Goal: Information Seeking & Learning: Learn about a topic

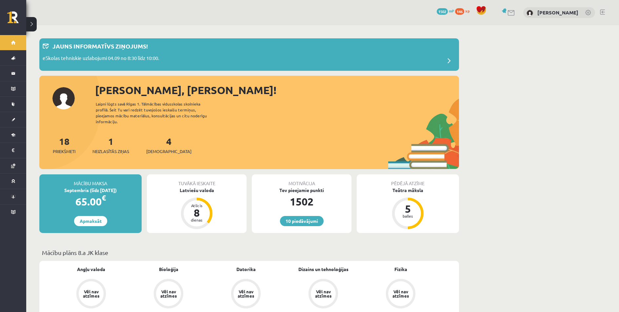
scroll to position [98, 0]
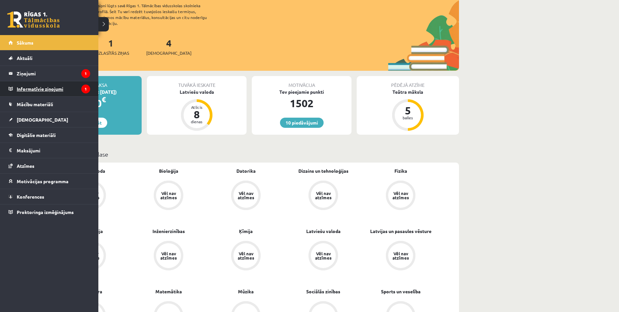
click at [23, 92] on legend "Informatīvie ziņojumi 1" at bounding box center [53, 88] width 73 height 15
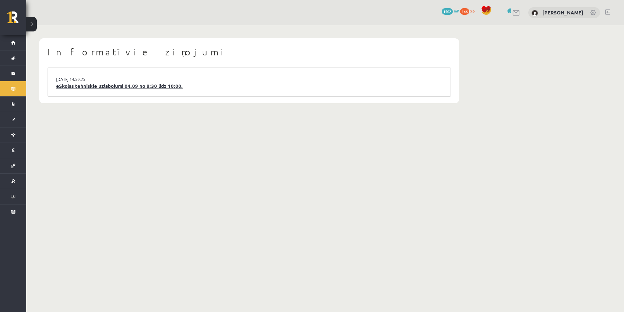
click at [180, 85] on link "eSkolas tehniskie uzlabojumi 04.09 no 8:30 līdz 10:00." at bounding box center [249, 86] width 386 height 8
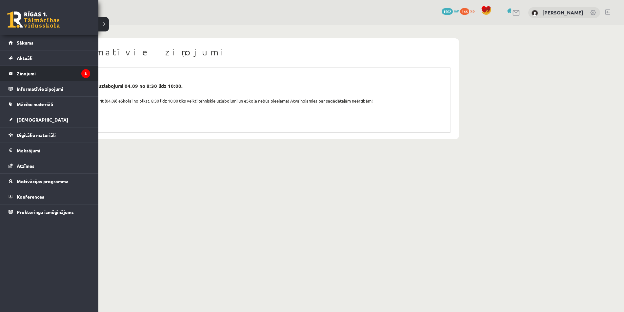
click at [30, 75] on legend "Ziņojumi 3" at bounding box center [53, 73] width 73 height 15
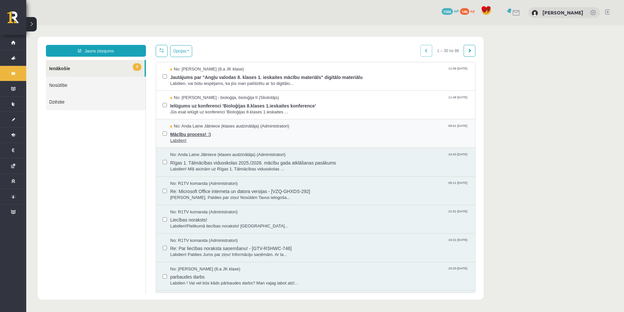
click at [203, 132] on span "Mācību process! :)" at bounding box center [319, 134] width 298 height 8
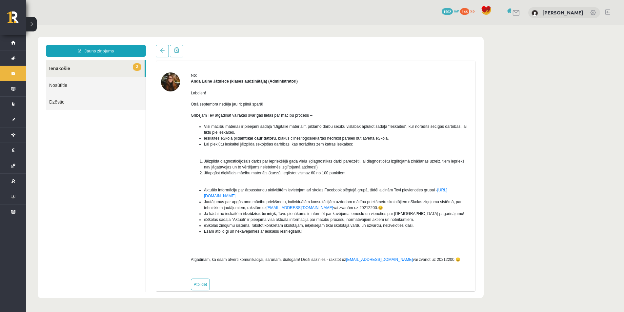
scroll to position [28, 0]
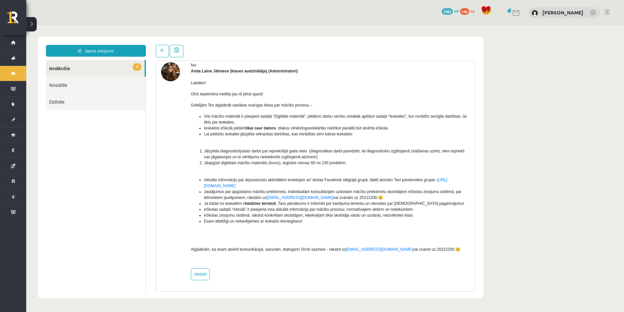
click at [75, 72] on link "2 Ienākošie" at bounding box center [95, 68] width 99 height 17
click at [165, 53] on link at bounding box center [162, 51] width 13 height 12
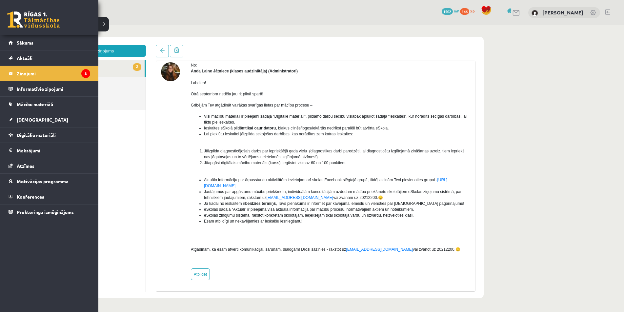
click at [28, 69] on legend "Ziņojumi 3" at bounding box center [53, 73] width 73 height 15
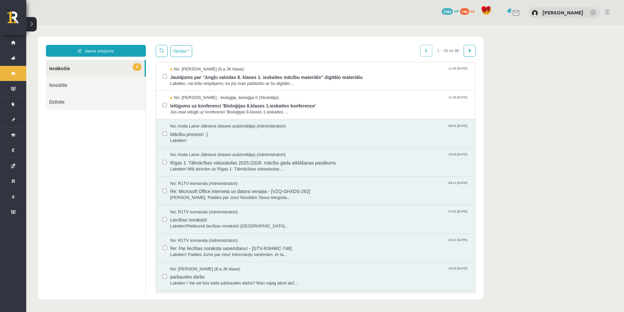
scroll to position [0, 0]
click at [173, 51] on button "Opcijas" at bounding box center [181, 51] width 22 height 12
click at [185, 83] on link "Atzīmēt visus kā lasītus" at bounding box center [221, 83] width 86 height 7
click at [177, 52] on button "Opcijas" at bounding box center [181, 51] width 22 height 12
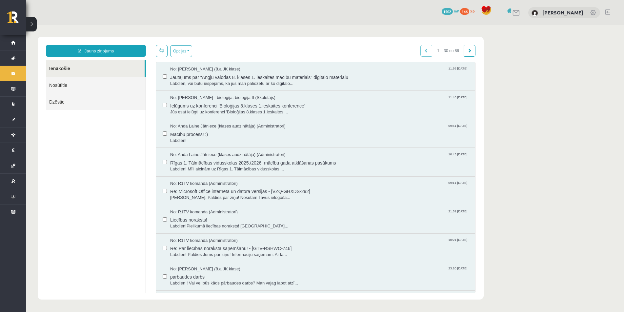
click at [103, 173] on ul "Ienākošie Nosūtītie Dzēstie" at bounding box center [96, 176] width 100 height 233
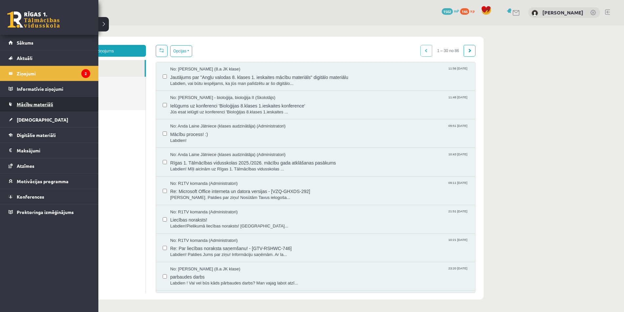
click at [25, 104] on span "Mācību materiāli" at bounding box center [35, 104] width 36 height 6
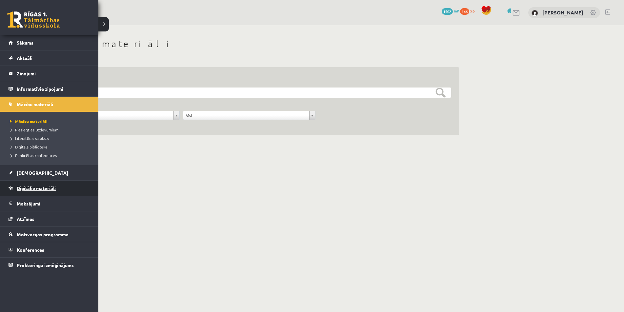
click at [33, 190] on span "Digitālie materiāli" at bounding box center [36, 188] width 39 height 6
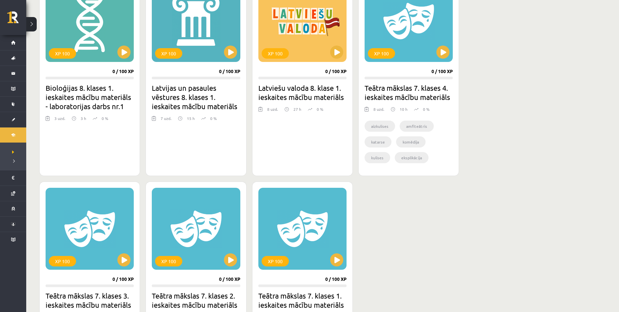
scroll to position [197, 0]
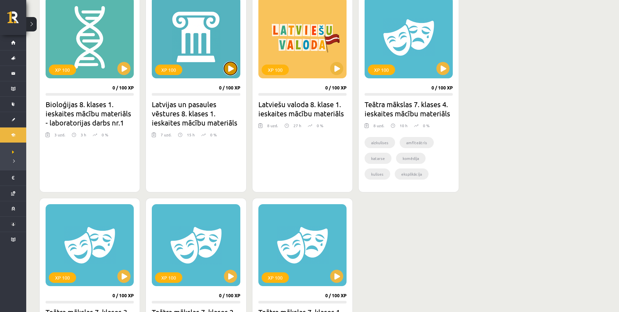
click at [226, 64] on button at bounding box center [230, 68] width 13 height 13
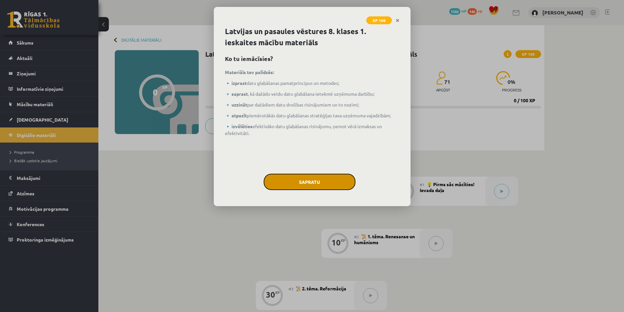
click at [299, 177] on button "Sapratu" at bounding box center [310, 182] width 92 height 16
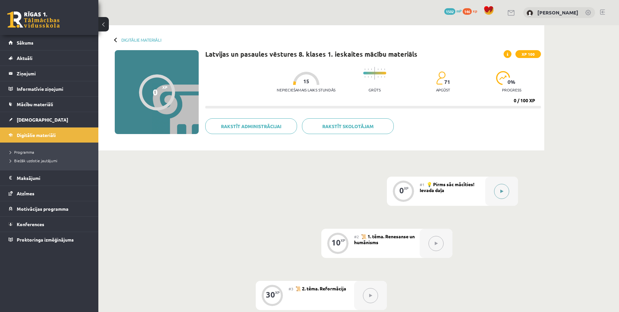
click at [501, 197] on button at bounding box center [501, 191] width 15 height 15
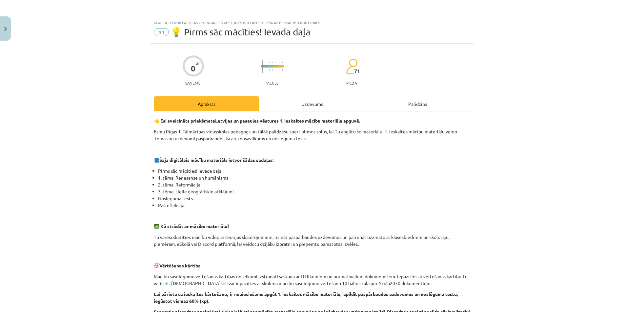
click at [292, 99] on div "Uzdevums" at bounding box center [312, 103] width 106 height 15
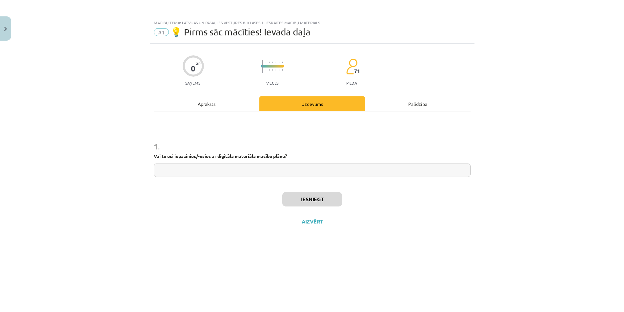
click at [214, 103] on div "Apraksts" at bounding box center [207, 103] width 106 height 15
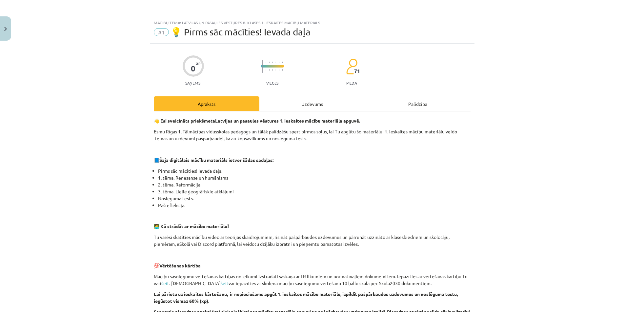
click at [300, 103] on div "Uzdevums" at bounding box center [312, 103] width 106 height 15
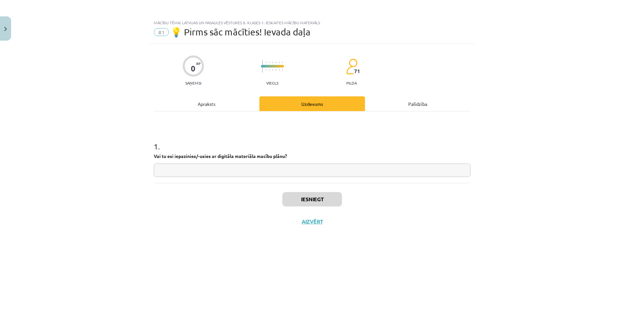
click at [244, 175] on input "text" at bounding box center [312, 170] width 317 height 13
type input "**"
click at [302, 201] on button "Iesniegt" at bounding box center [312, 199] width 60 height 14
click at [286, 230] on button "Nākamā nodarbība" at bounding box center [312, 225] width 64 height 15
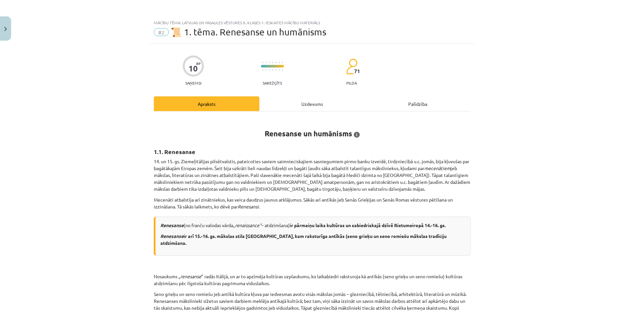
click at [309, 103] on div "Uzdevums" at bounding box center [312, 103] width 106 height 15
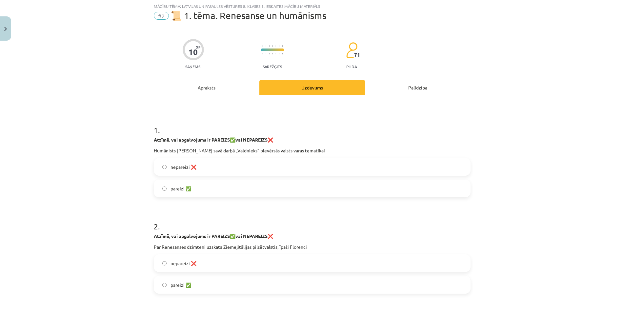
click at [211, 87] on div "Apraksts" at bounding box center [207, 87] width 106 height 15
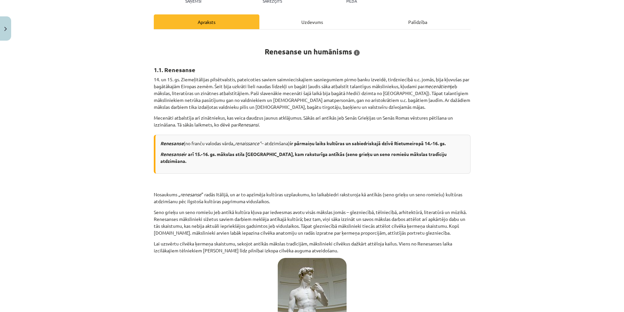
scroll to position [180, 0]
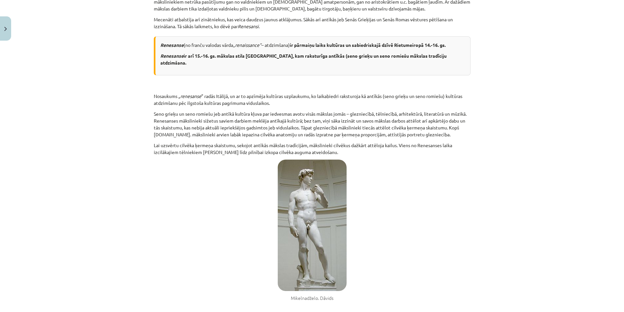
click at [298, 232] on img at bounding box center [312, 225] width 69 height 131
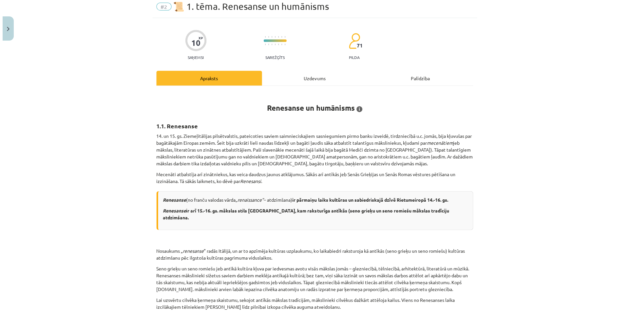
scroll to position [0, 0]
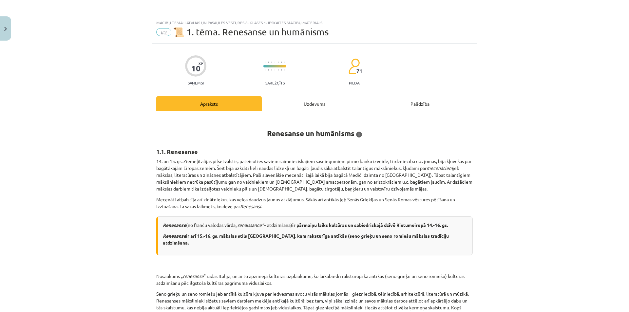
click at [333, 101] on div "Uzdevums" at bounding box center [315, 103] width 106 height 15
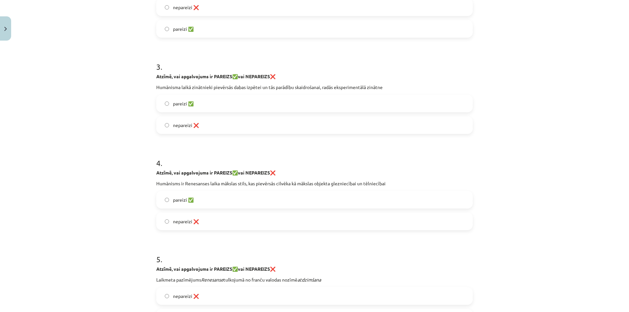
scroll to position [363, 0]
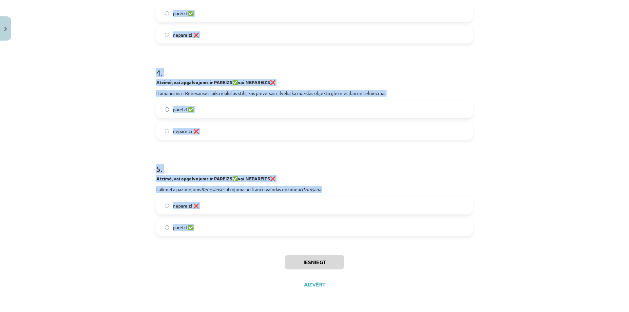
drag, startPoint x: 212, startPoint y: 143, endPoint x: 339, endPoint y: 230, distance: 153.5
copy form "1 . Atzīmē, vai apgalvojums ir PAREIZS ✅ vai NEPAREIZS ❌ Humānists [PERSON_NAME…"
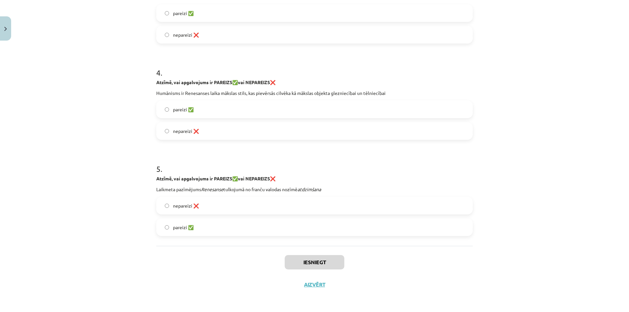
click at [229, 250] on div "Iesniegt Aizvērt" at bounding box center [314, 269] width 317 height 46
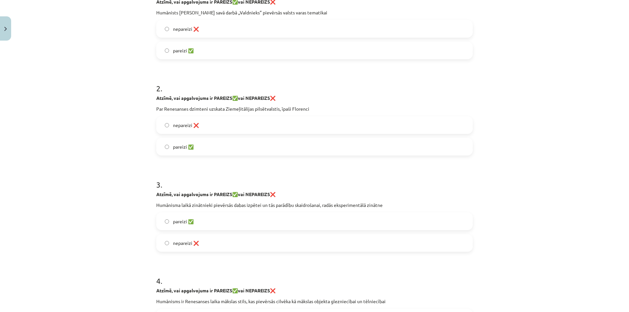
scroll to position [68, 0]
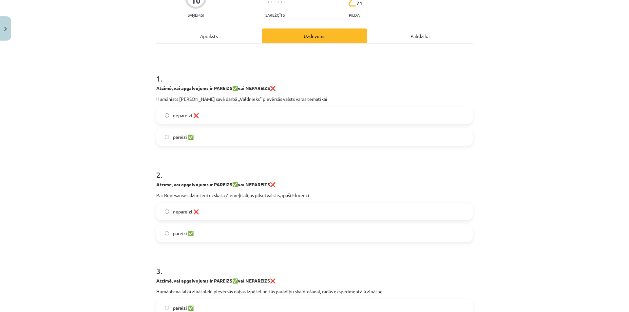
click at [205, 143] on label "pareizi ✅" at bounding box center [314, 137] width 315 height 16
click at [209, 240] on label "pareizi ✅" at bounding box center [314, 233] width 315 height 16
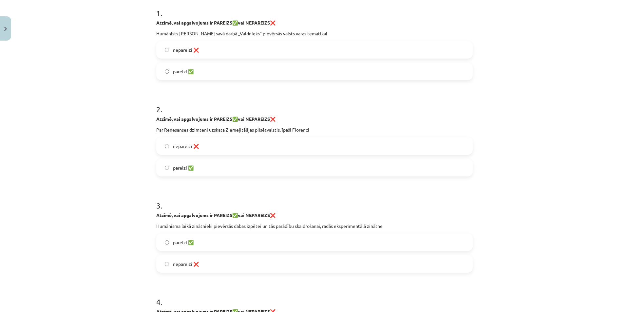
click at [196, 243] on label "pareizi ✅" at bounding box center [314, 242] width 315 height 16
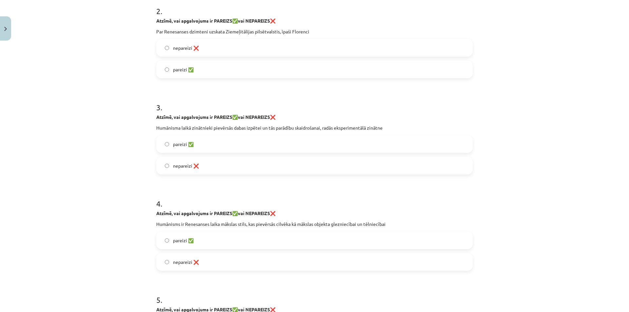
click at [195, 260] on span "nepareizi ❌" at bounding box center [186, 262] width 26 height 7
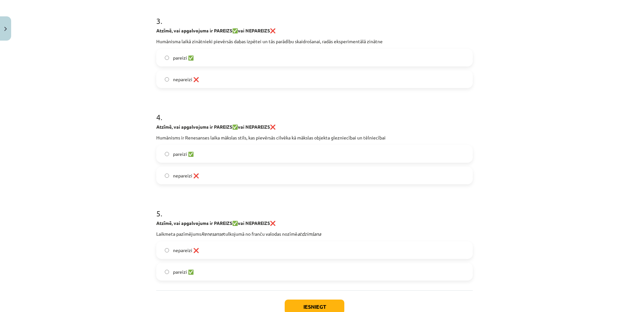
scroll to position [330, 0]
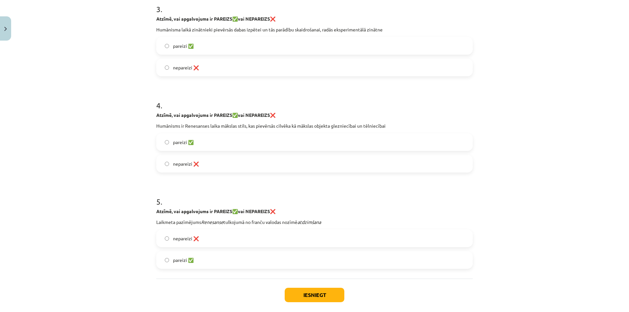
click at [199, 245] on label "nepareizi ❌" at bounding box center [314, 238] width 315 height 16
click at [288, 223] on p "Laikmeta pazīmējums Renesanse tulkojumā no franču valodas nozīmē atdzimšana" at bounding box center [314, 222] width 317 height 7
click at [179, 258] on span "pareizi ✅" at bounding box center [183, 260] width 21 height 7
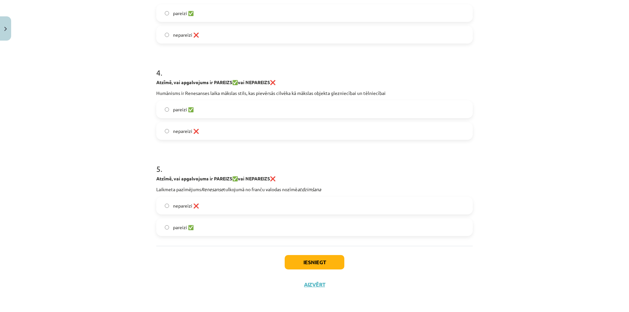
click at [305, 253] on div "Iesniegt Aizvērt" at bounding box center [314, 269] width 317 height 46
click at [303, 260] on button "Iesniegt" at bounding box center [315, 262] width 60 height 14
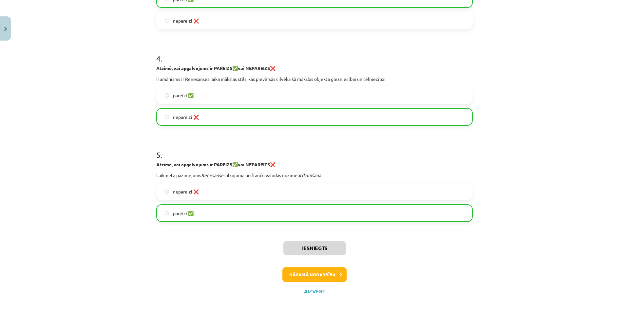
scroll to position [384, 0]
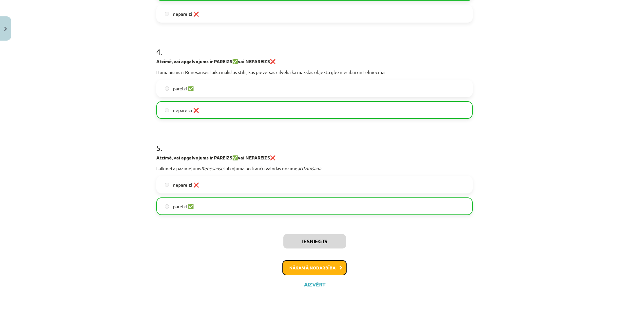
click at [324, 270] on button "Nākamā nodarbība" at bounding box center [315, 268] width 64 height 15
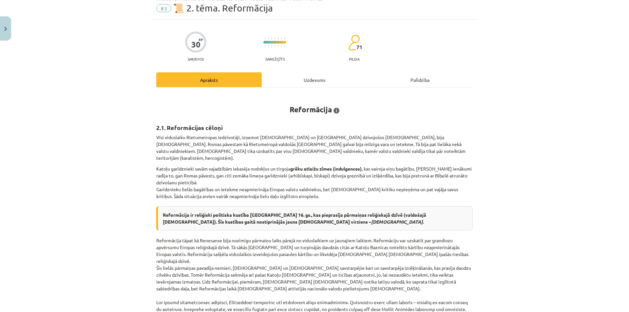
scroll to position [16, 0]
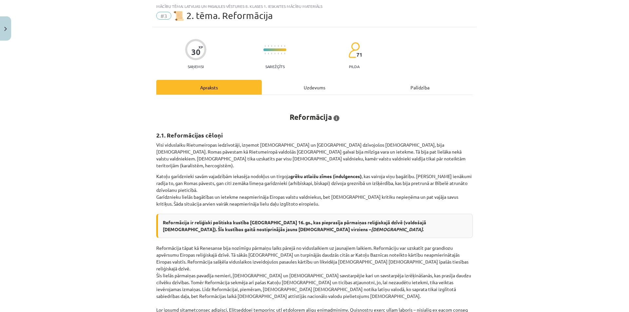
click at [337, 85] on div "Uzdevums" at bounding box center [315, 87] width 106 height 15
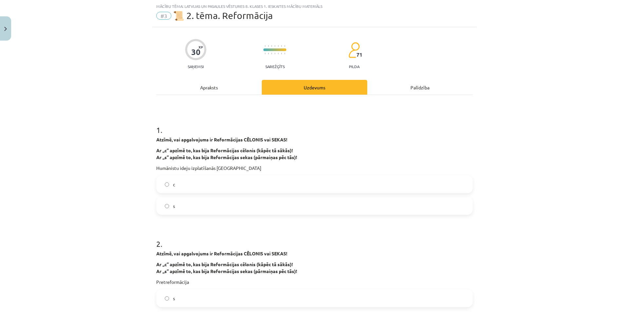
click at [221, 84] on div "Apraksts" at bounding box center [209, 87] width 106 height 15
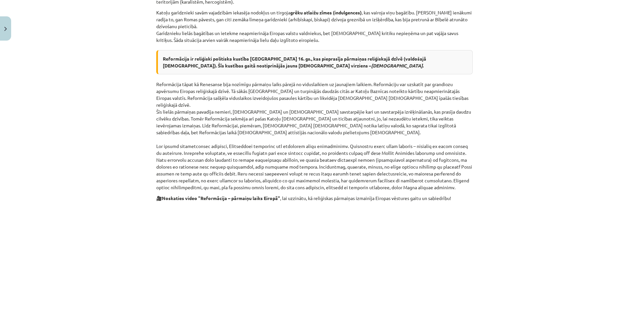
scroll to position [246, 0]
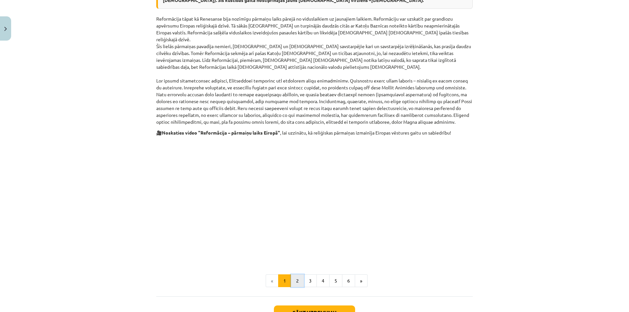
click at [300, 275] on button "2" at bounding box center [297, 281] width 13 height 13
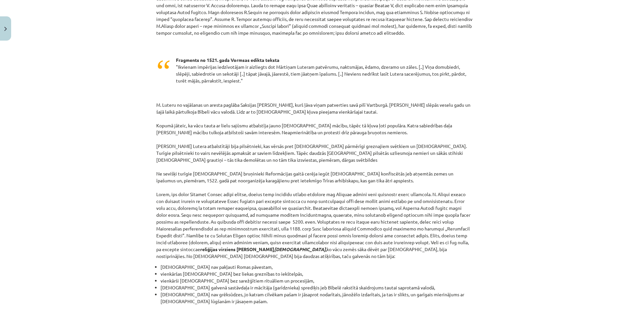
scroll to position [521, 0]
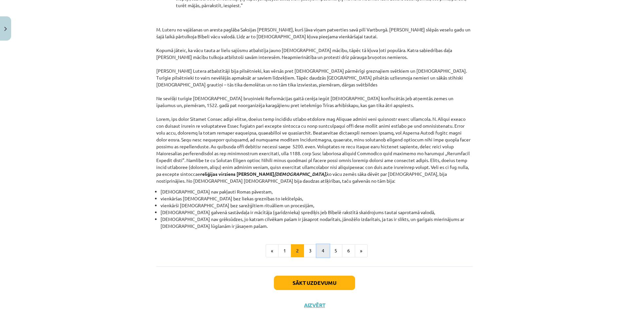
click at [325, 245] on button "4" at bounding box center [323, 251] width 13 height 13
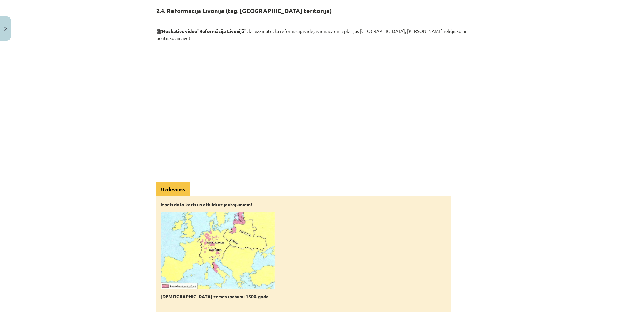
scroll to position [117, 0]
click at [43, 167] on div "Mācību tēma: Latvijas un pasaules vēstures 8. klases 1. ieskaites mācību materi…" at bounding box center [314, 156] width 629 height 312
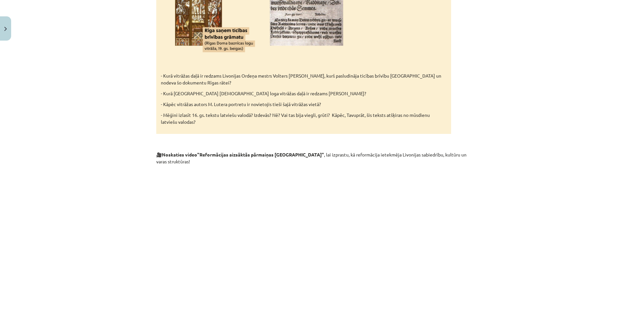
scroll to position [1068, 0]
